Goal: Task Accomplishment & Management: Complete application form

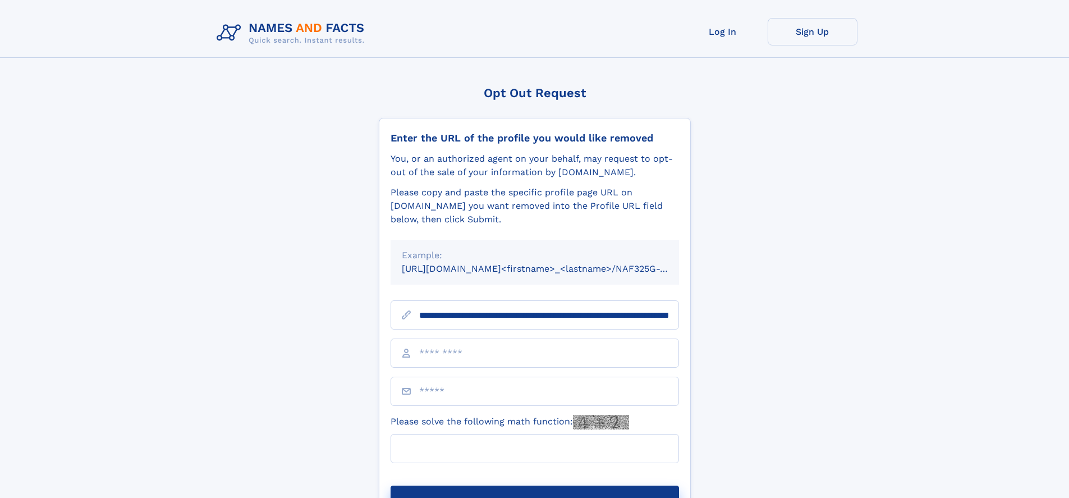
scroll to position [0, 125]
type input "**********"
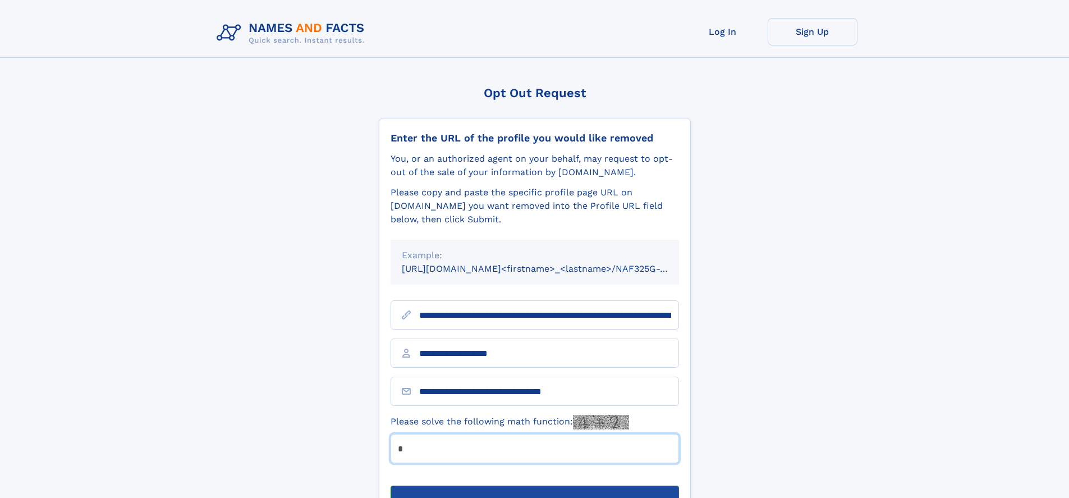
type input "*"
click at [534, 485] on button "Submit Opt Out Request" at bounding box center [534, 503] width 288 height 36
